Goal: Information Seeking & Learning: Learn about a topic

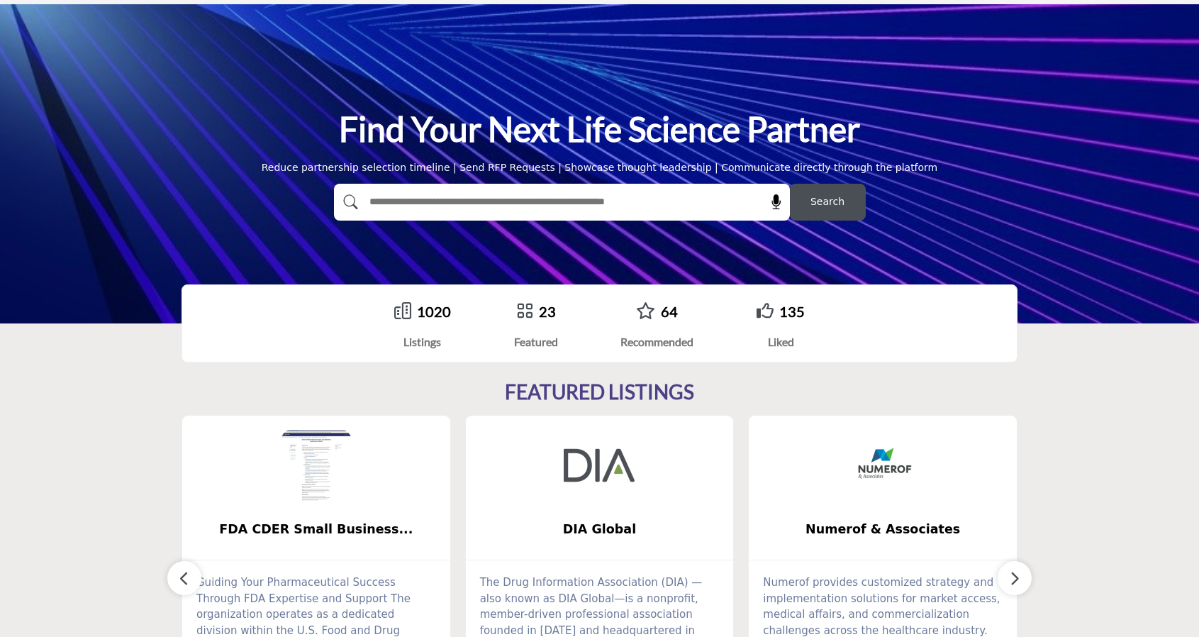
scroll to position [17, 0]
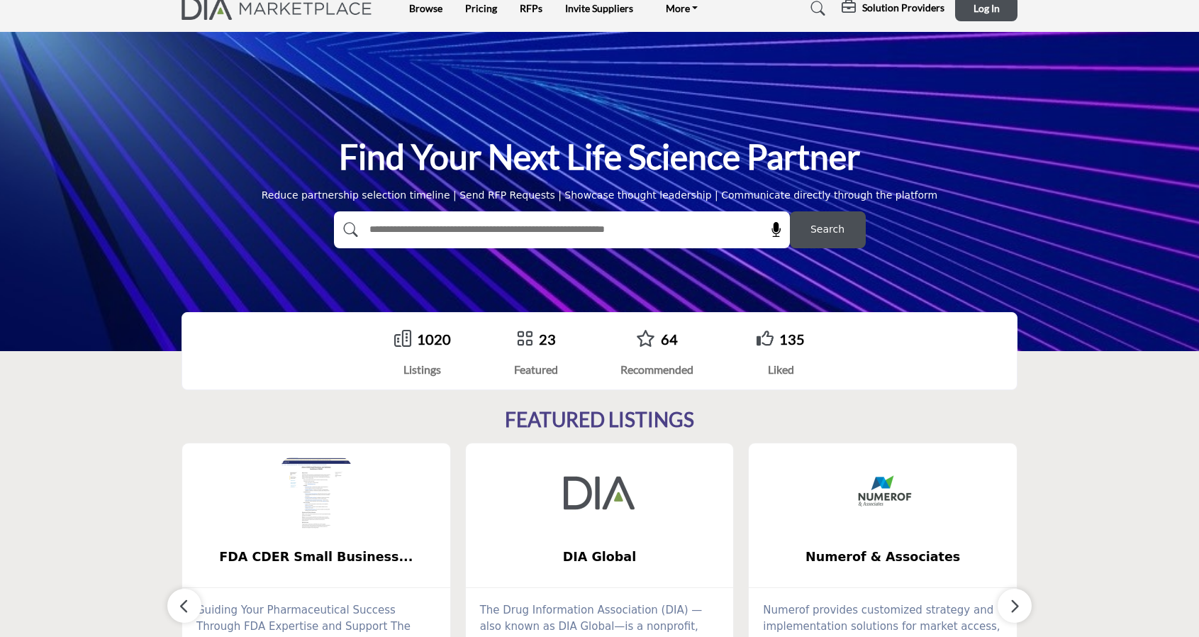
click at [643, 233] on input "text" at bounding box center [531, 229] width 338 height 21
type input "*****"
click at [790, 211] on button "Search" at bounding box center [828, 229] width 76 height 37
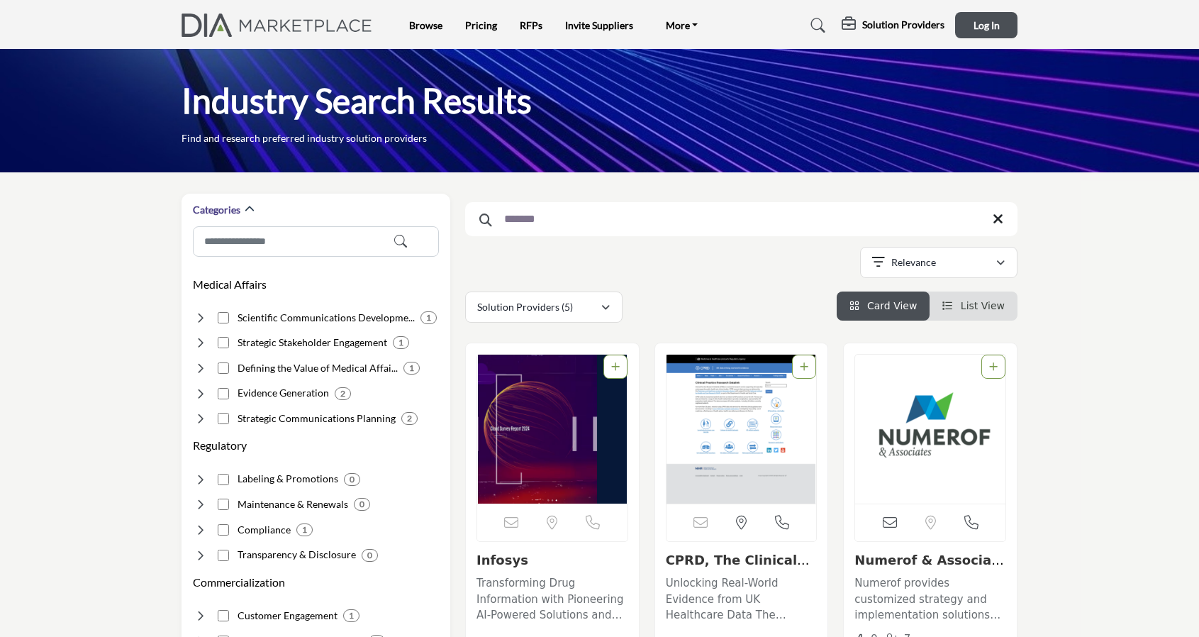
type input "*******"
click at [547, 464] on img "Open Listing in new tab" at bounding box center [552, 428] width 150 height 149
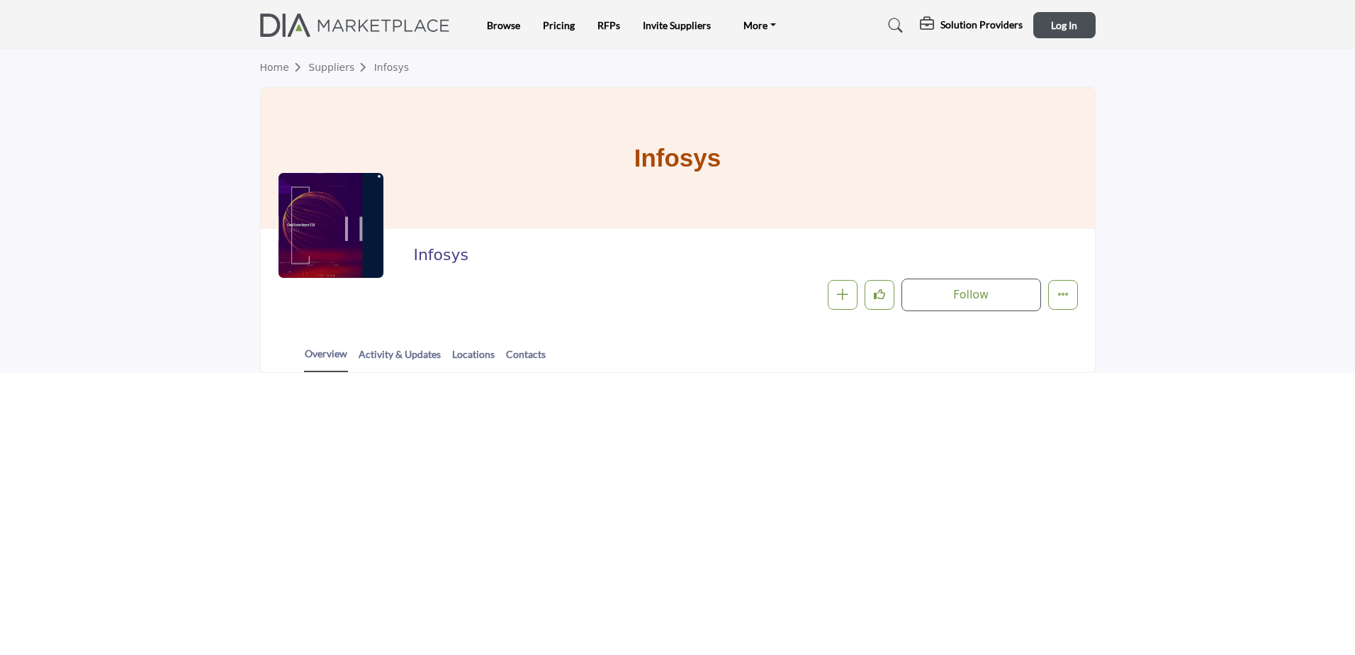
drag, startPoint x: 756, startPoint y: 381, endPoint x: 1032, endPoint y: 454, distance: 285.3
click at [1032, 454] on html "Browse Pricing RFPs Invite Suppliers FAQ's" at bounding box center [677, 327] width 1355 height 655
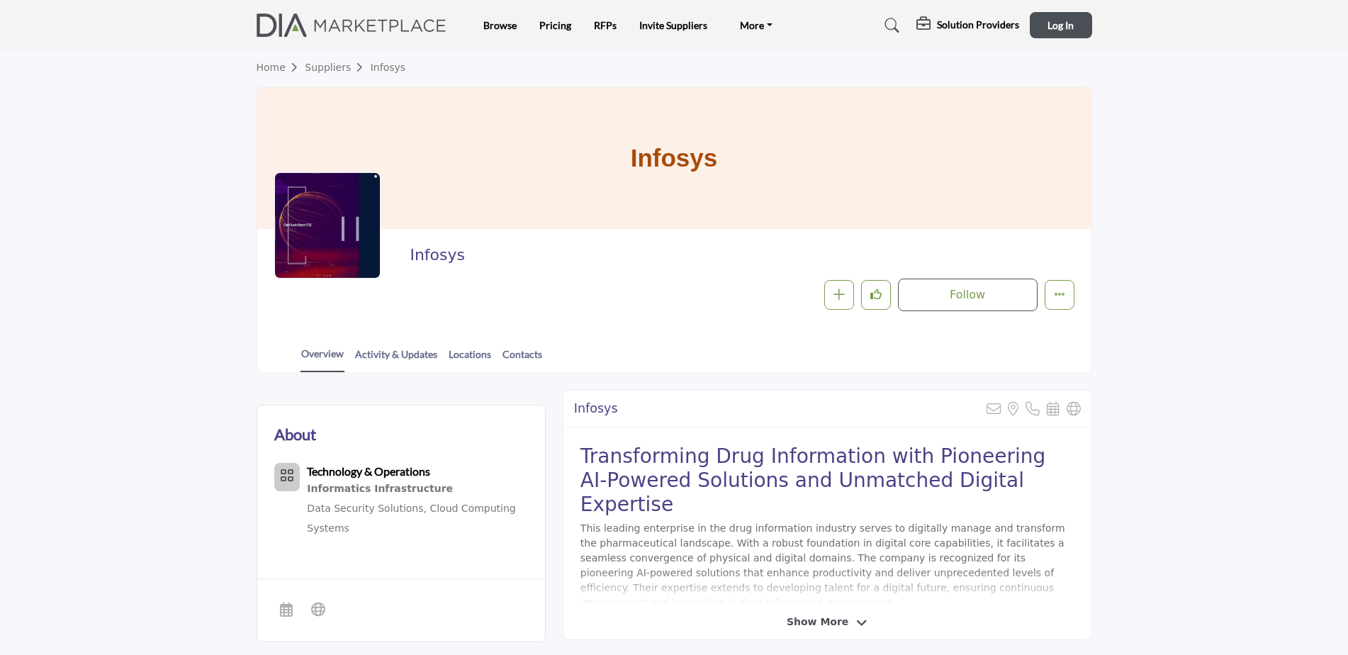
click at [393, 26] on img at bounding box center [356, 24] width 198 height 23
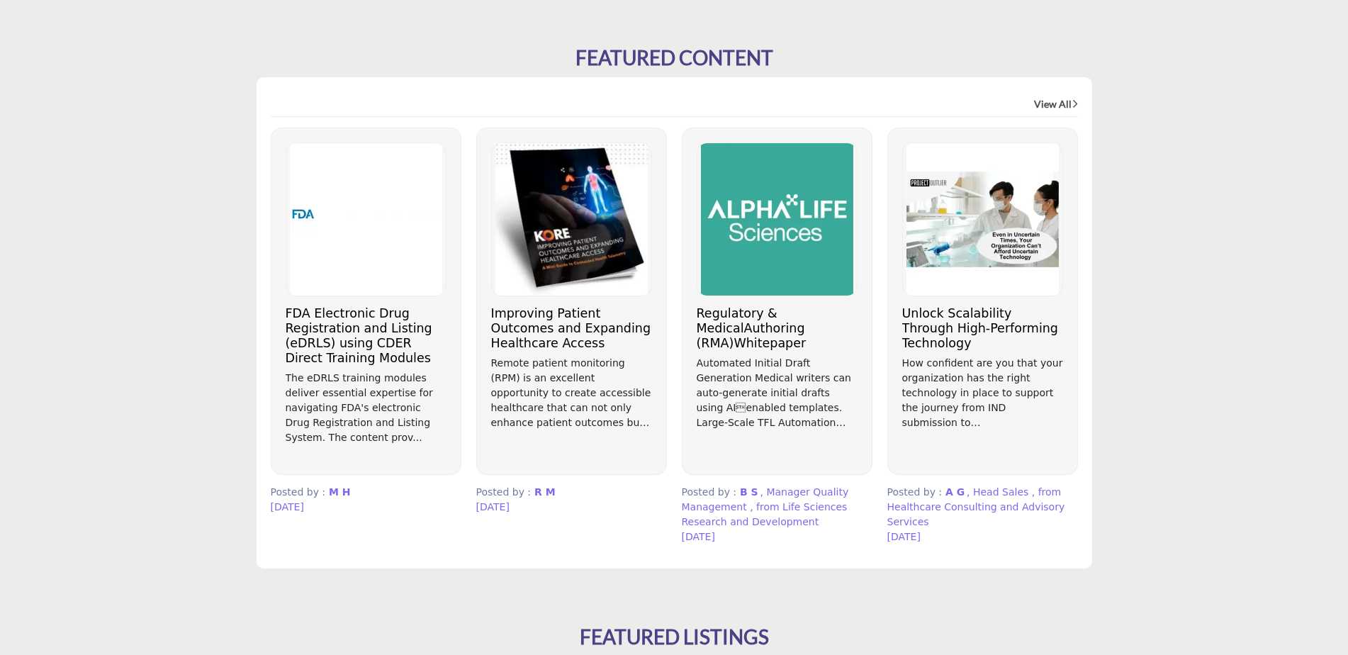
scroll to position [783, 0]
click at [756, 310] on h3 "Regulatory & MedicalAuthoring (RMA)Whitepaper" at bounding box center [777, 328] width 161 height 45
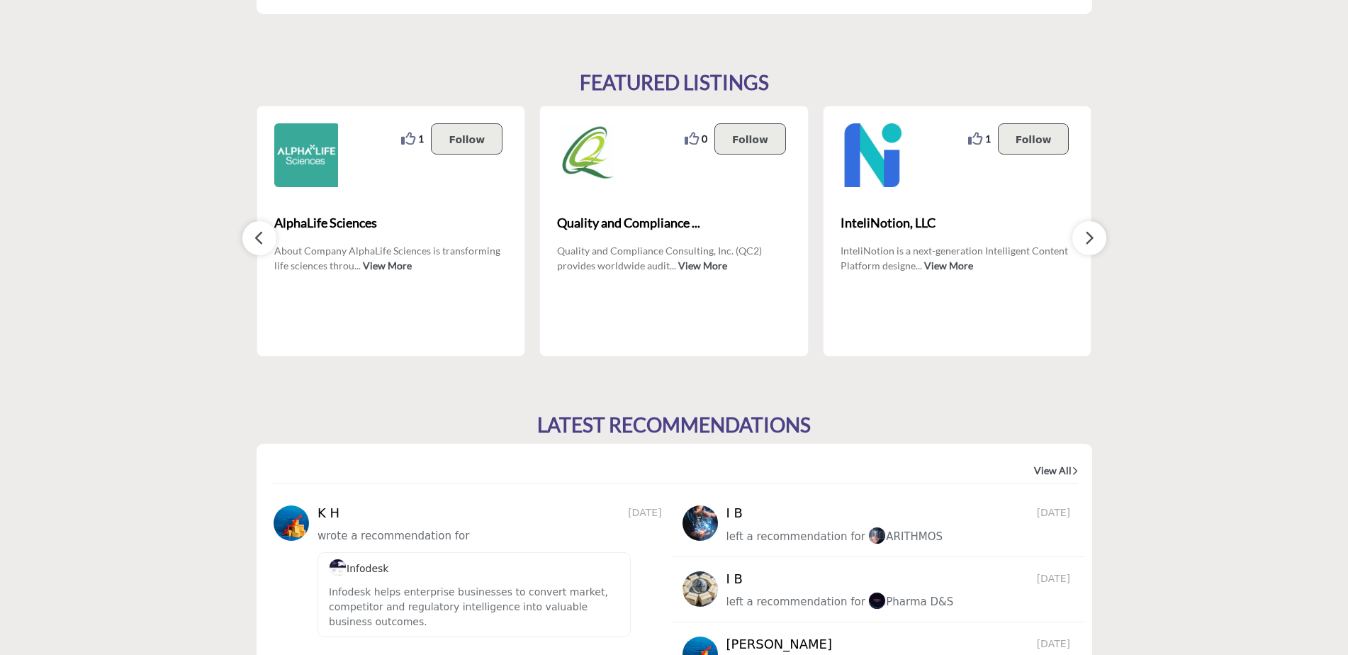
scroll to position [1391, 0]
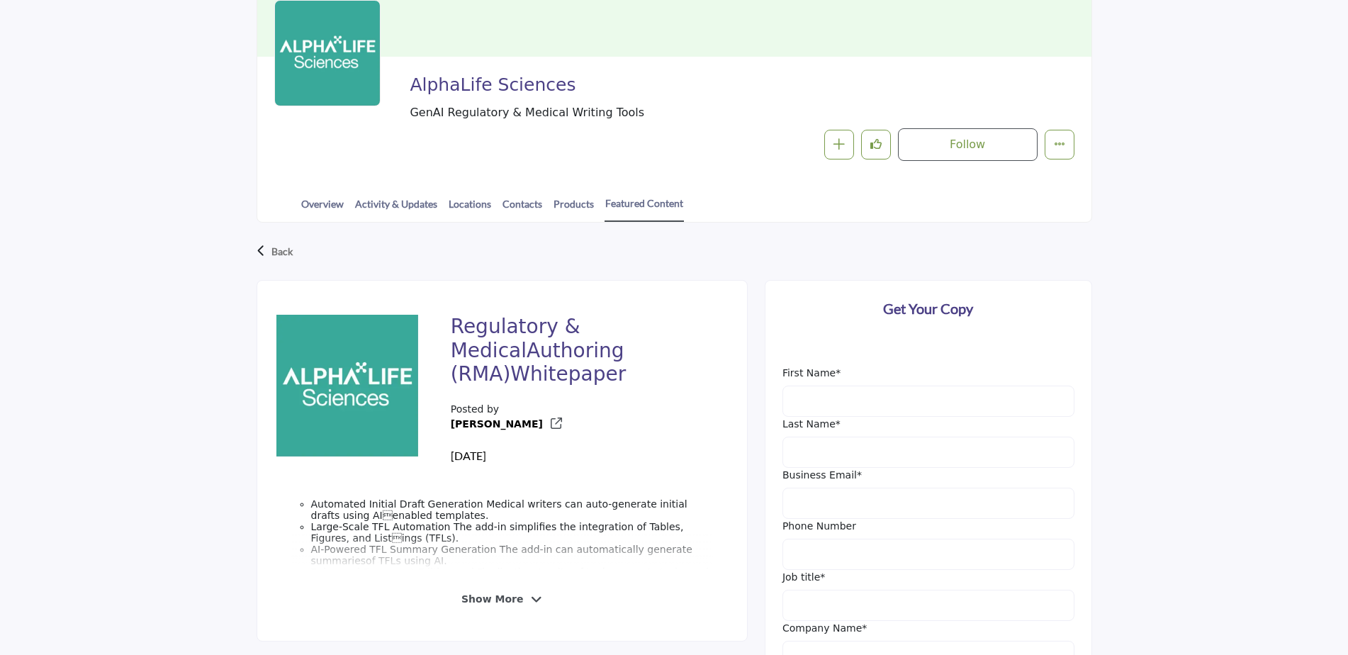
scroll to position [169, 0]
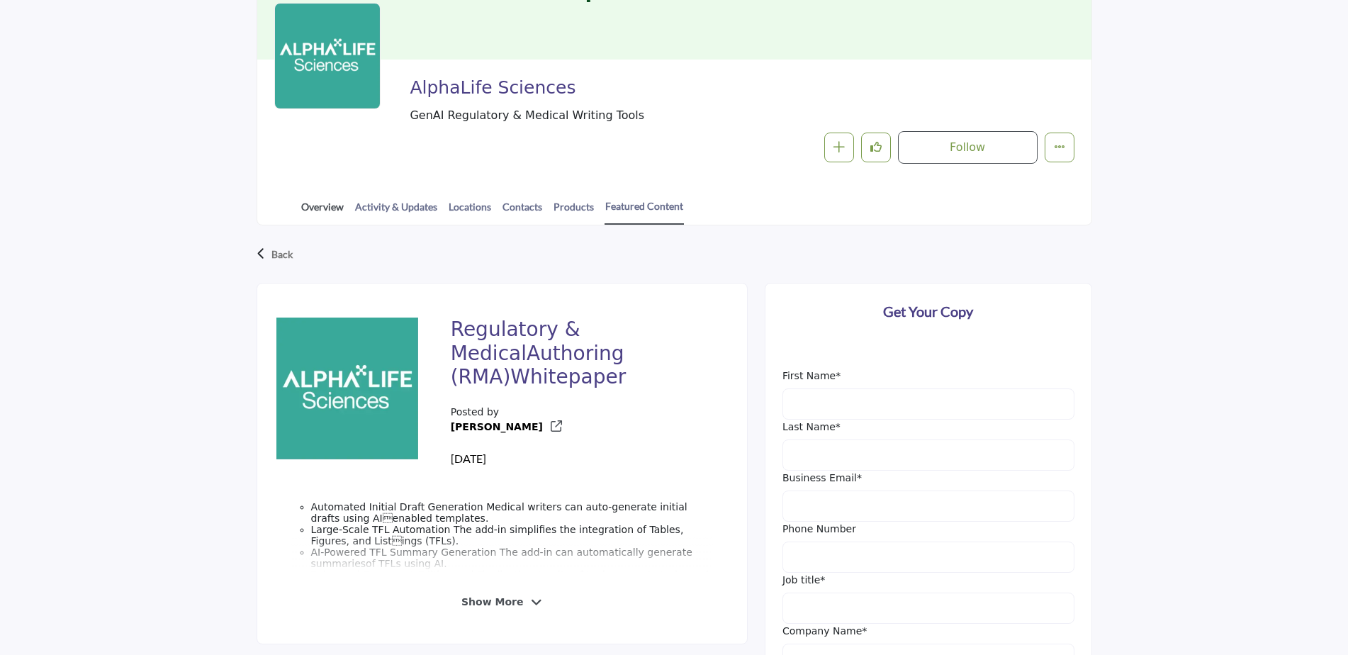
click at [324, 208] on link "Overview" at bounding box center [323, 211] width 44 height 25
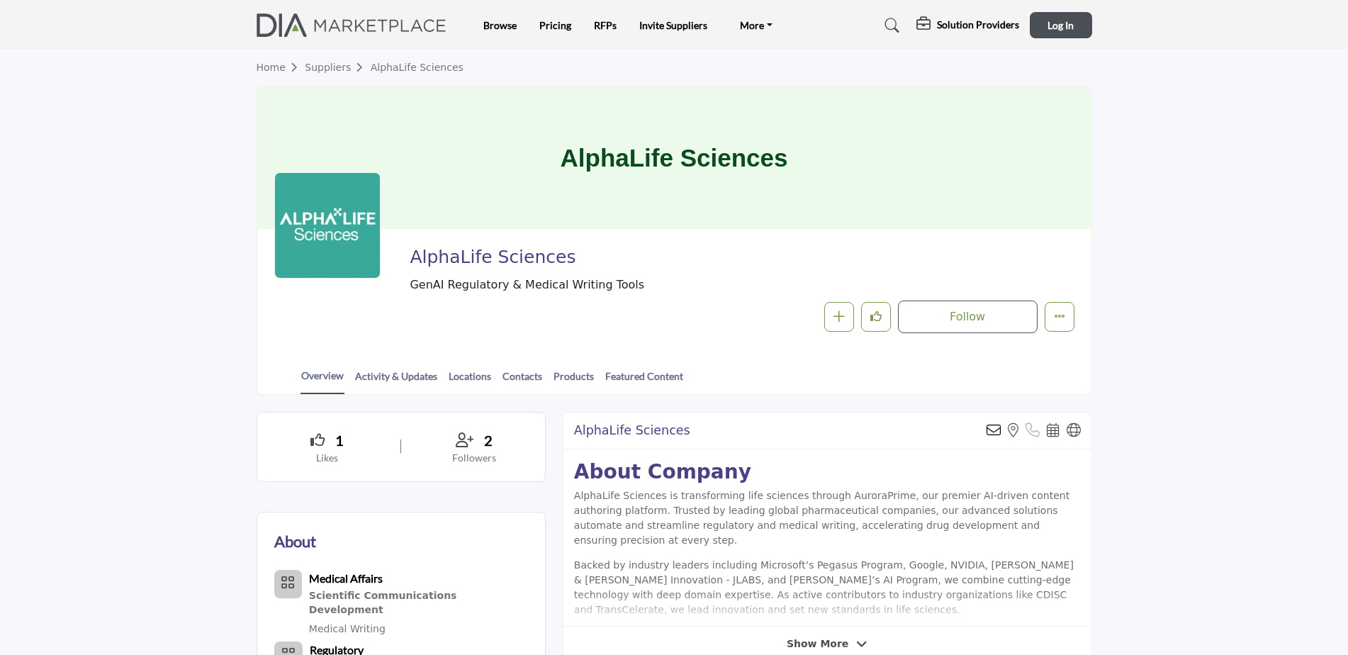
click at [609, 482] on strong "About Company" at bounding box center [662, 471] width 177 height 23
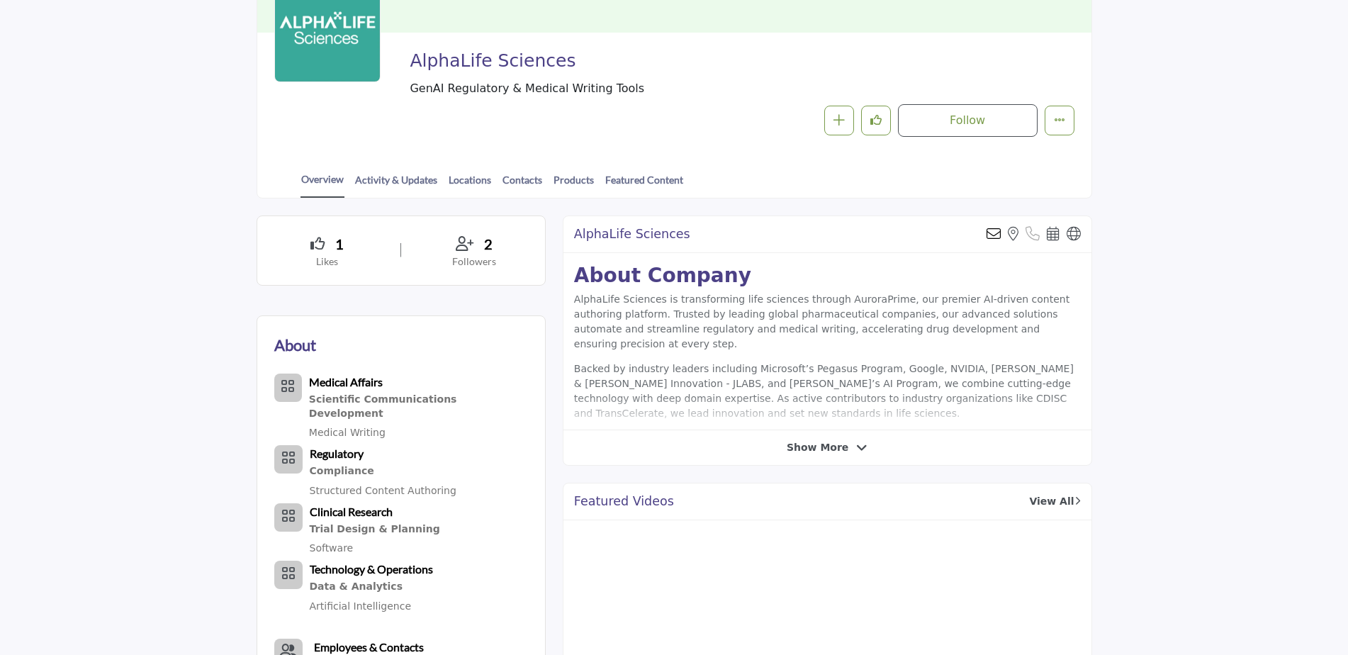
scroll to position [197, 0]
